Goal: Communication & Community: Answer question/provide support

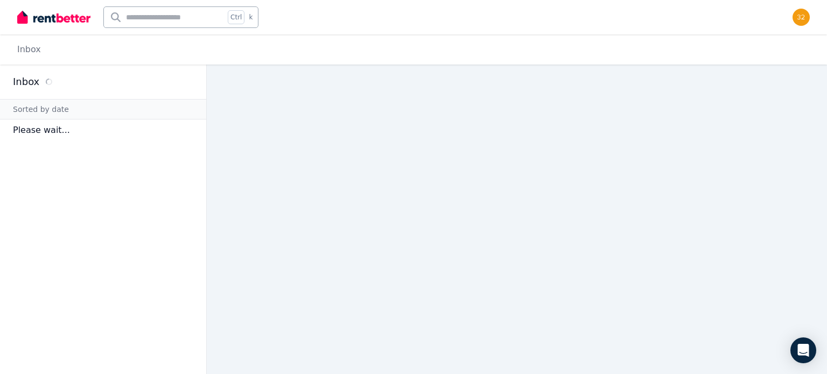
drag, startPoint x: 562, startPoint y: 145, endPoint x: 39, endPoint y: 81, distance: 526.9
click at [39, 81] on h2 "Inbox" at bounding box center [26, 81] width 26 height 15
click at [34, 81] on h2 "Inbox" at bounding box center [26, 81] width 26 height 15
click at [37, 133] on p "Please wait..." at bounding box center [103, 130] width 206 height 22
click at [192, 20] on input "text" at bounding box center [164, 17] width 121 height 20
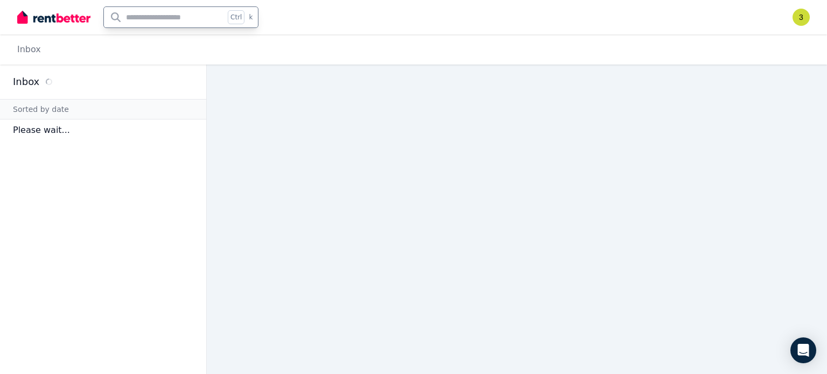
click at [228, 17] on div "Ctrl k" at bounding box center [180, 17] width 155 height 22
